Goal: Information Seeking & Learning: Check status

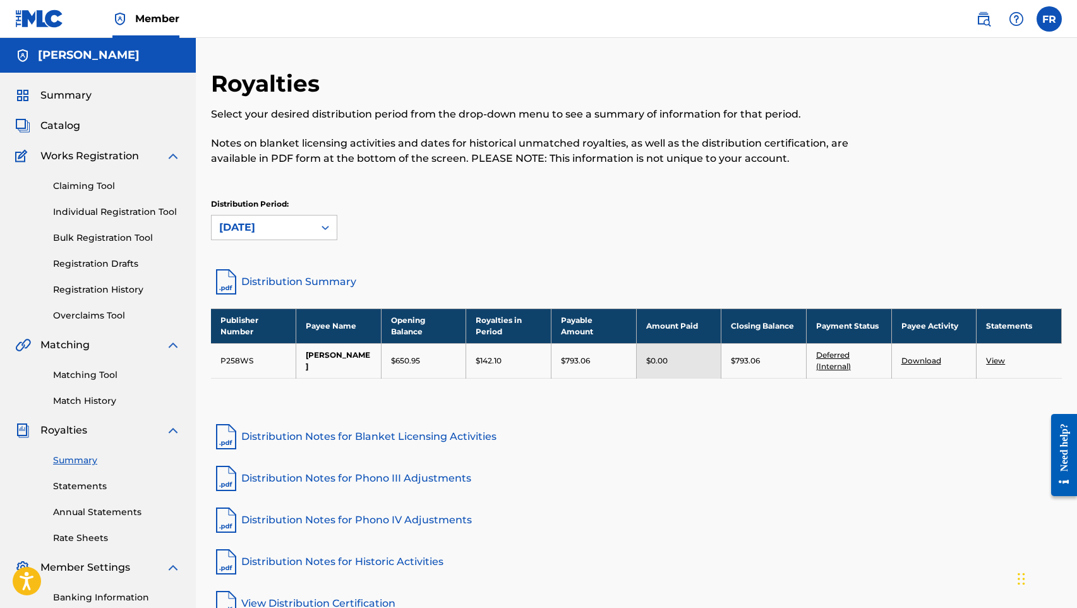
click at [1069, 20] on nav "Member FR FR [PERSON_NAME] [EMAIL_ADDRESS][DOMAIN_NAME] Notification Preference…" at bounding box center [538, 19] width 1077 height 38
click at [1058, 22] on label at bounding box center [1049, 18] width 25 height 25
click at [1049, 19] on input "FR [PERSON_NAME] [EMAIL_ADDRESS][DOMAIN_NAME] Notification Preferences Profile …" at bounding box center [1049, 19] width 0 height 0
drag, startPoint x: 562, startPoint y: 224, endPoint x: 567, endPoint y: 220, distance: 6.5
click at [567, 221] on div "Distribution Period: September 2025" at bounding box center [636, 219] width 851 height 42
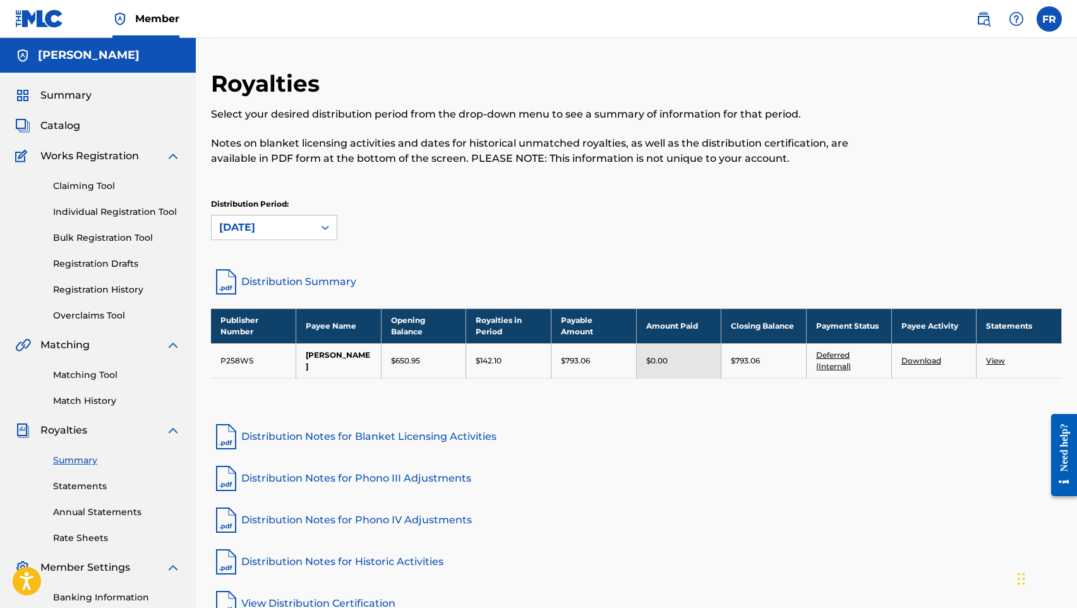
click at [87, 462] on link "Summary" at bounding box center [117, 460] width 128 height 13
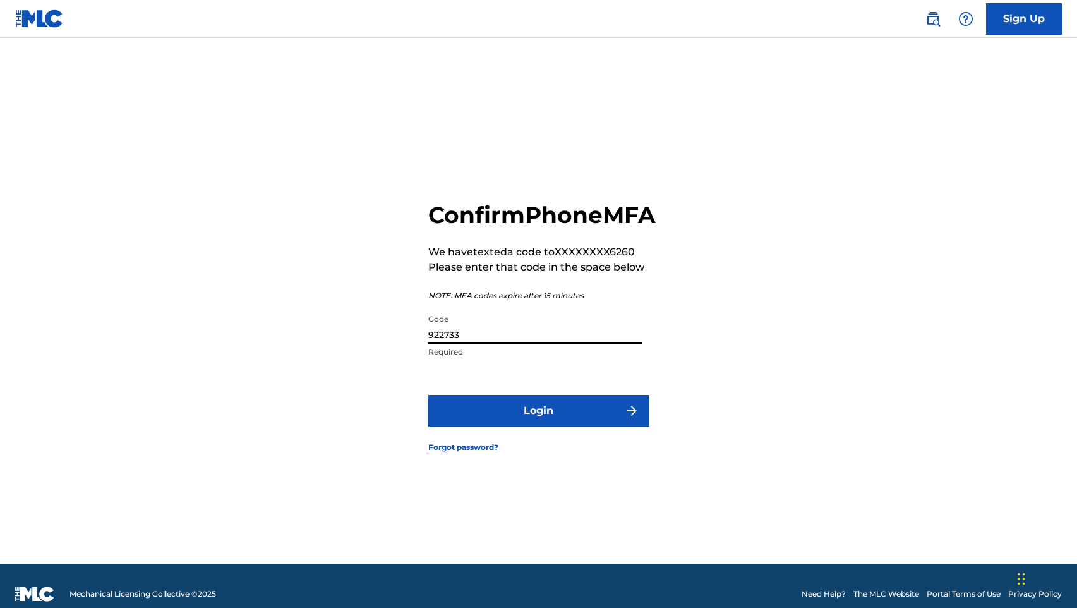
type input "922733"
click at [538, 425] on button "Login" at bounding box center [538, 411] width 221 height 32
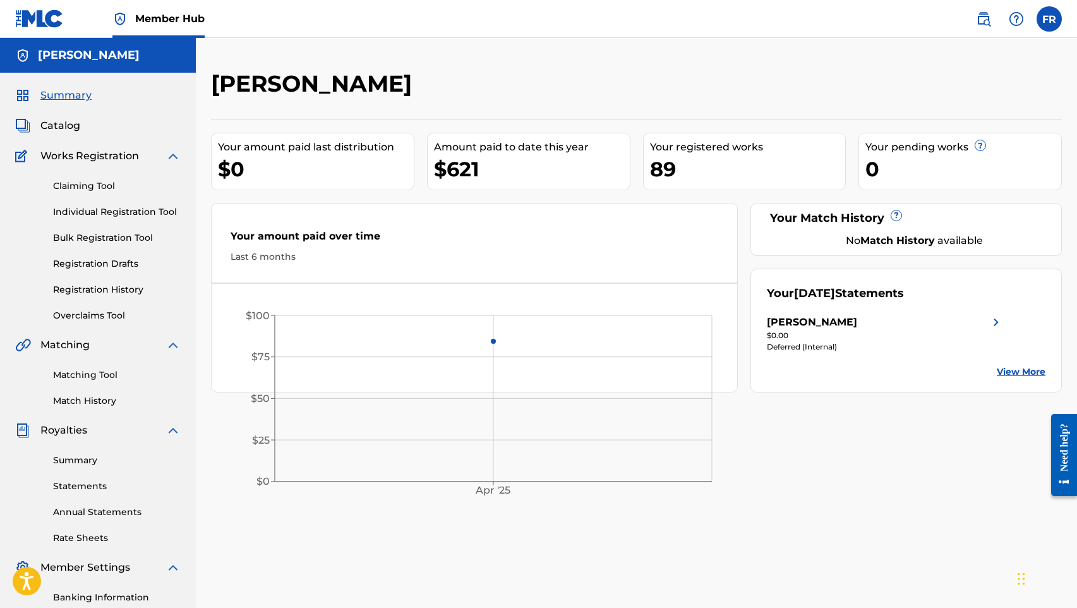
scroll to position [68, 0]
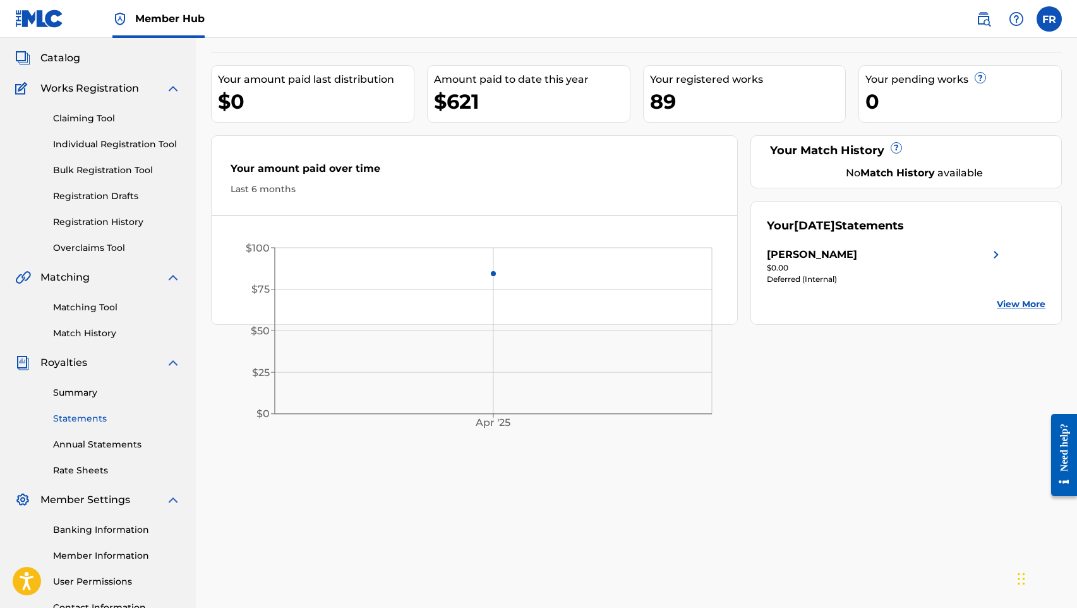
click at [80, 416] on link "Statements" at bounding box center [117, 418] width 128 height 13
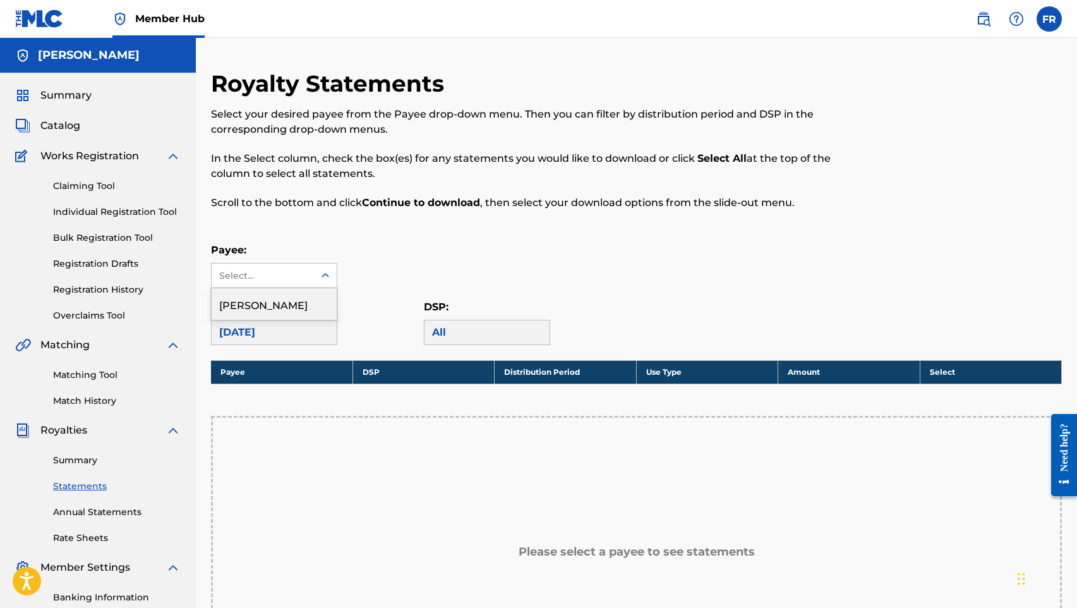
click at [315, 272] on div at bounding box center [325, 275] width 23 height 23
click at [292, 303] on div "[PERSON_NAME]" at bounding box center [274, 304] width 125 height 32
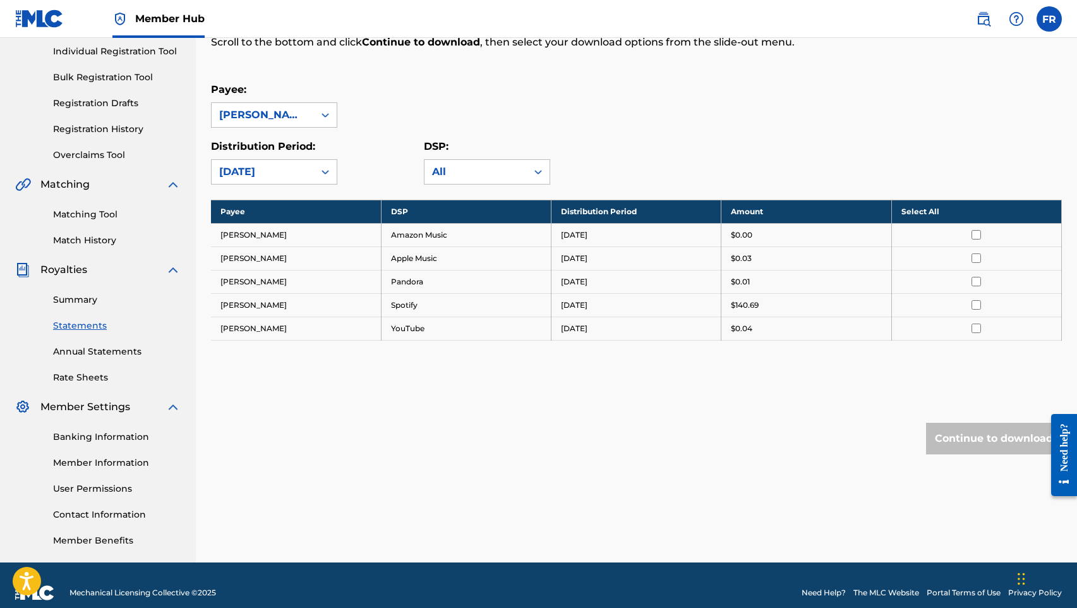
scroll to position [163, 0]
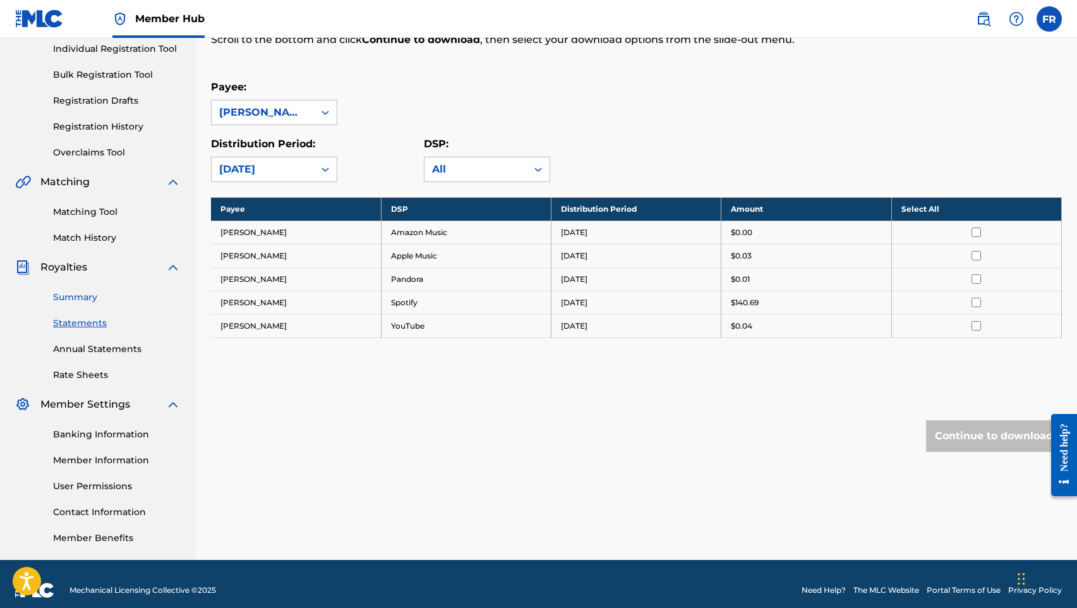
click at [90, 296] on link "Summary" at bounding box center [117, 297] width 128 height 13
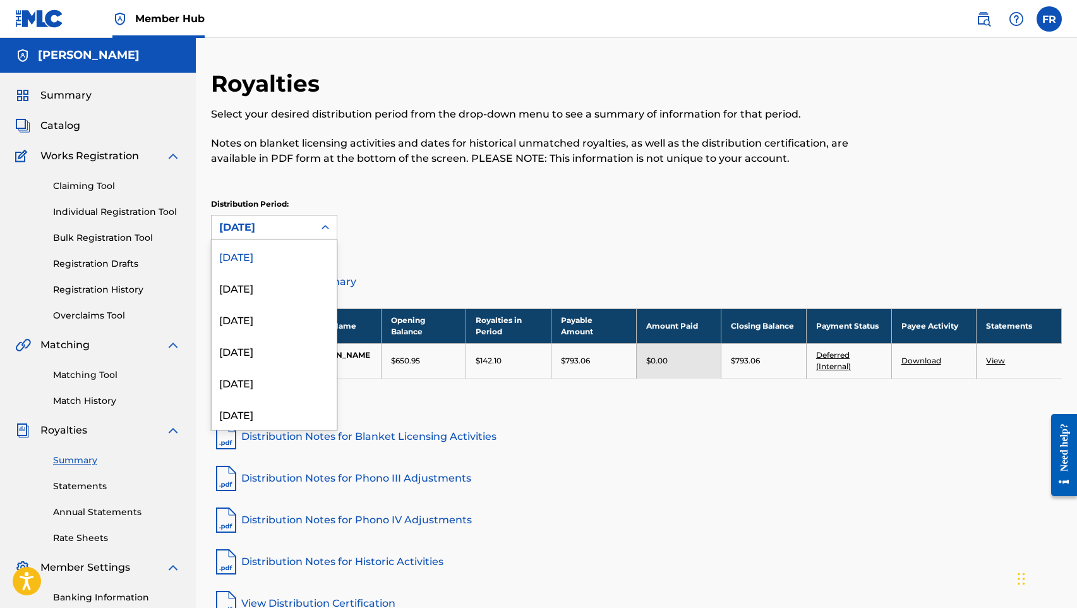
click at [304, 228] on div "[DATE]" at bounding box center [262, 227] width 87 height 15
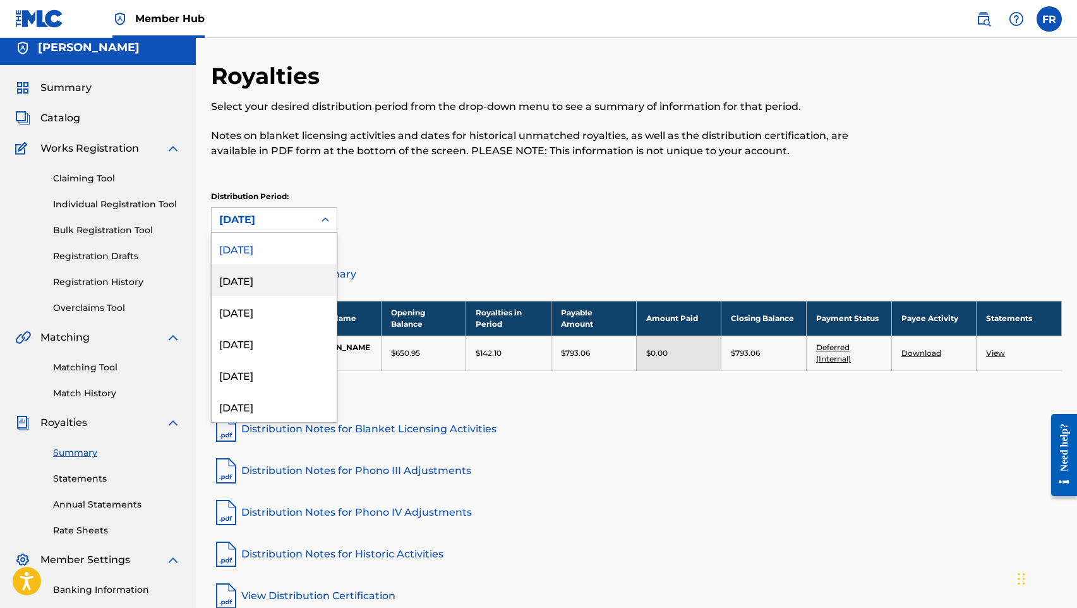
scroll to position [8, 0]
click at [65, 119] on span "Catalog" at bounding box center [60, 118] width 40 height 15
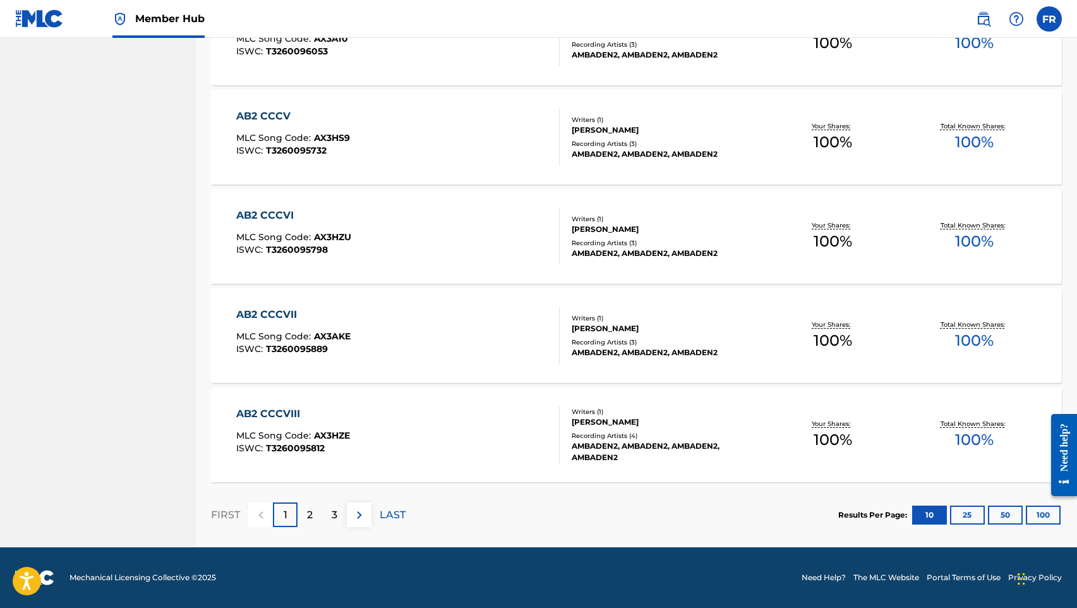
scroll to position [838, 0]
click at [1054, 519] on button "100" at bounding box center [1043, 514] width 35 height 19
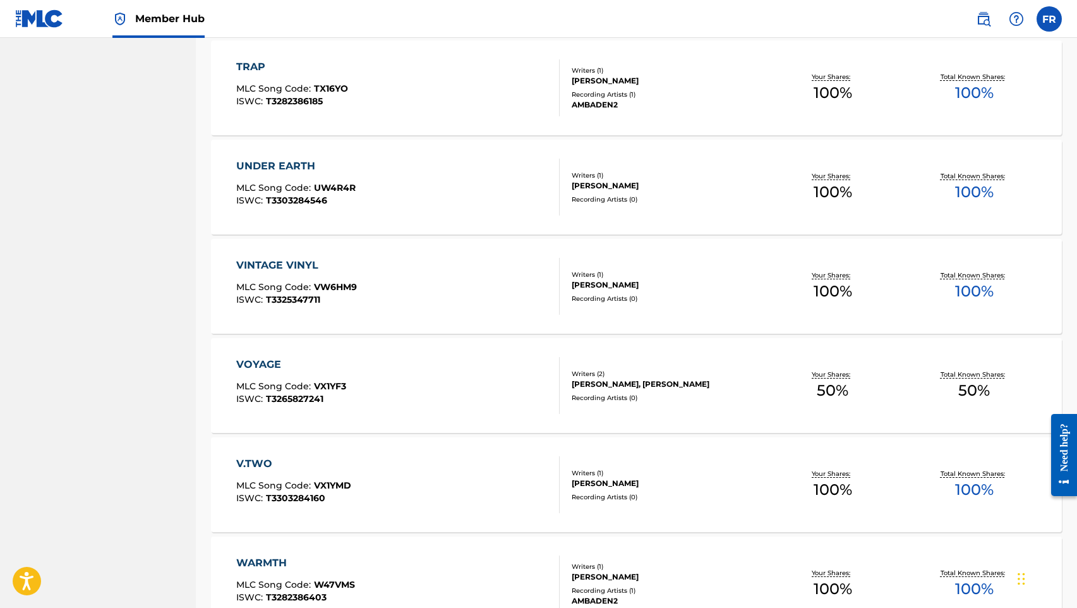
scroll to position [8028, 0]
click at [269, 266] on div "VINTAGE VINYL" at bounding box center [296, 266] width 121 height 15
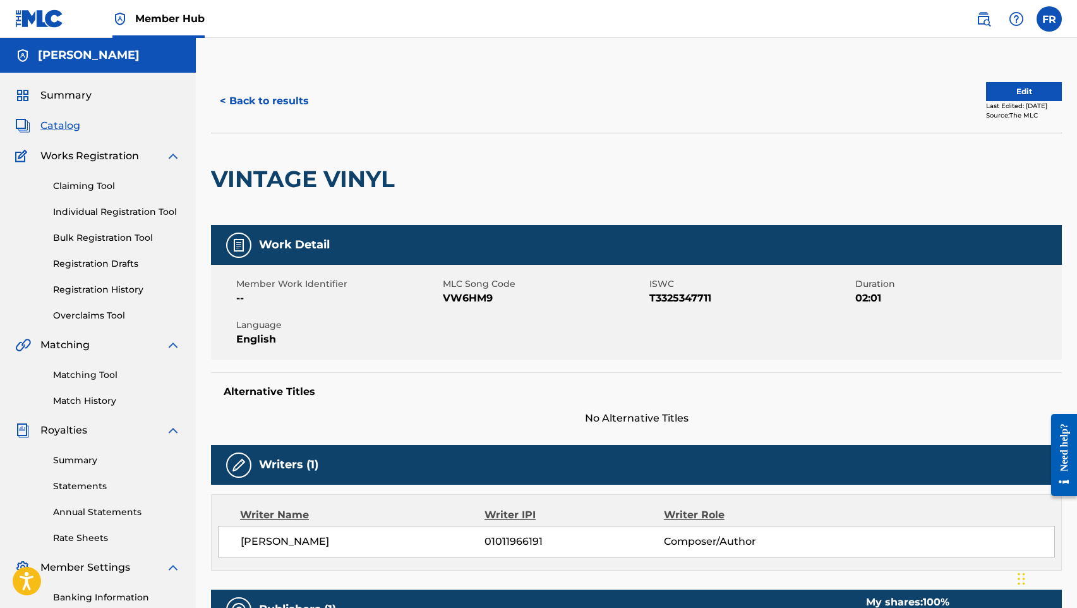
click at [68, 127] on span "Catalog" at bounding box center [60, 125] width 40 height 15
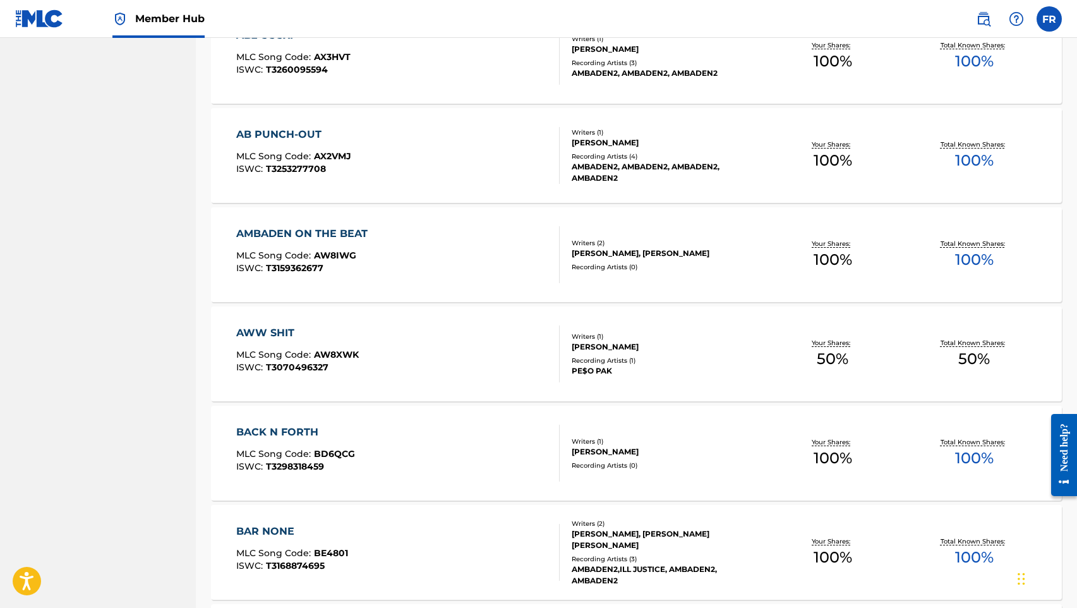
scroll to position [1420, 0]
